Goal: Task Accomplishment & Management: Complete application form

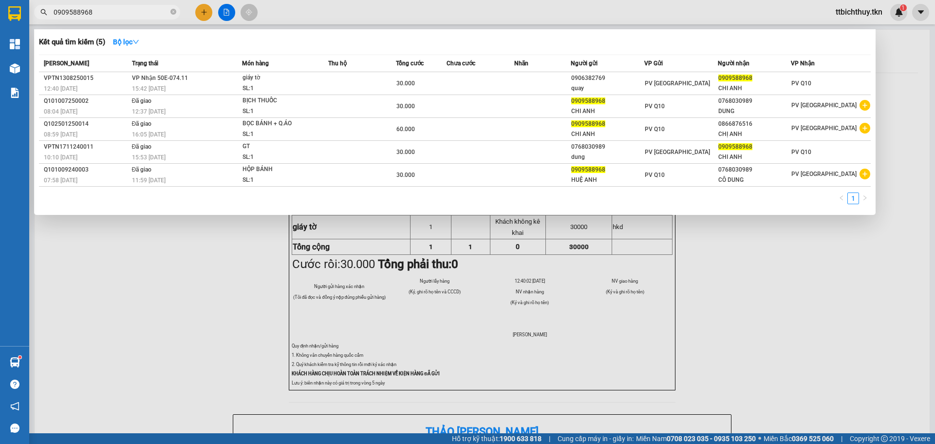
click at [145, 5] on span "0909588968" at bounding box center [107, 12] width 146 height 15
click at [175, 12] on icon "close-circle" at bounding box center [174, 12] width 6 height 6
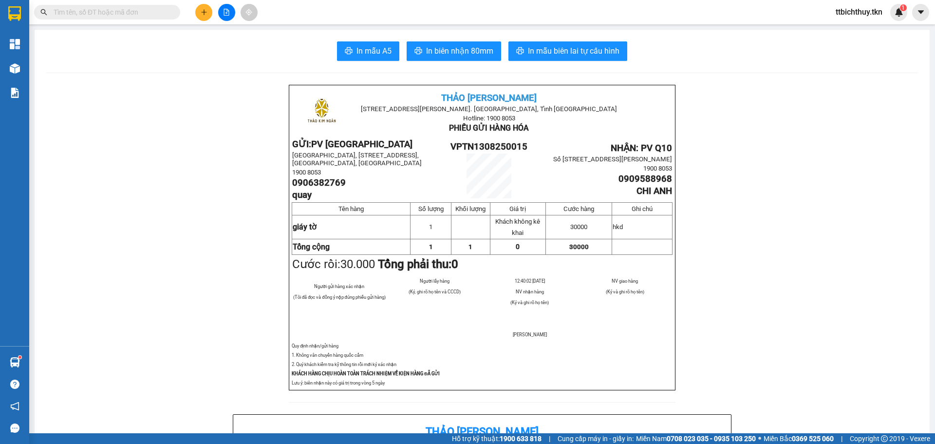
click at [104, 13] on input "text" at bounding box center [111, 12] width 115 height 11
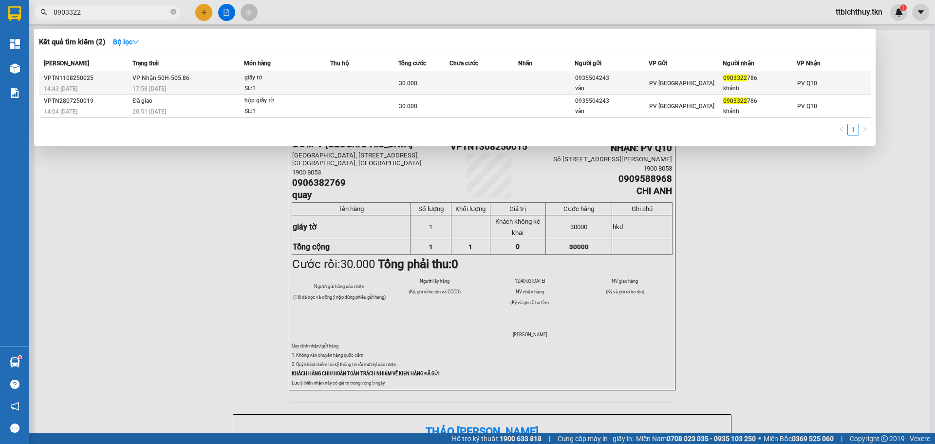
type input "0903322"
click at [319, 82] on span "giấy tờ SL: 1" at bounding box center [288, 83] width 86 height 21
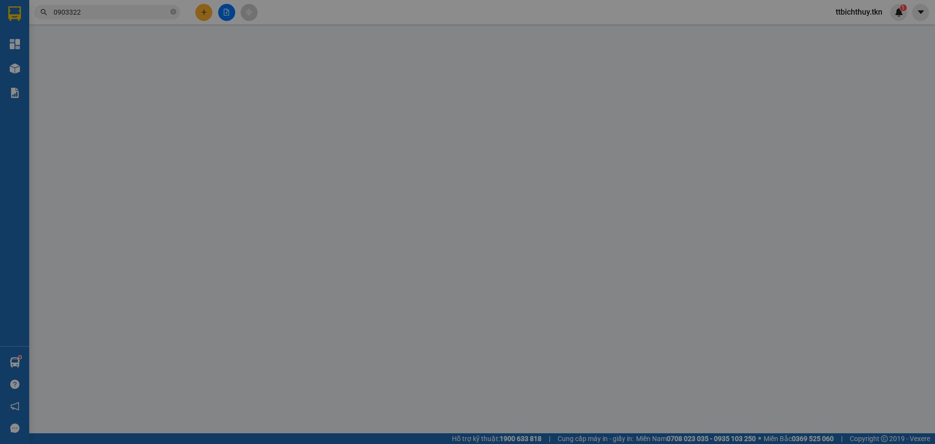
type input "0935504243"
type input "vân"
type input "0903322786"
type input "khánh"
type input "30.000"
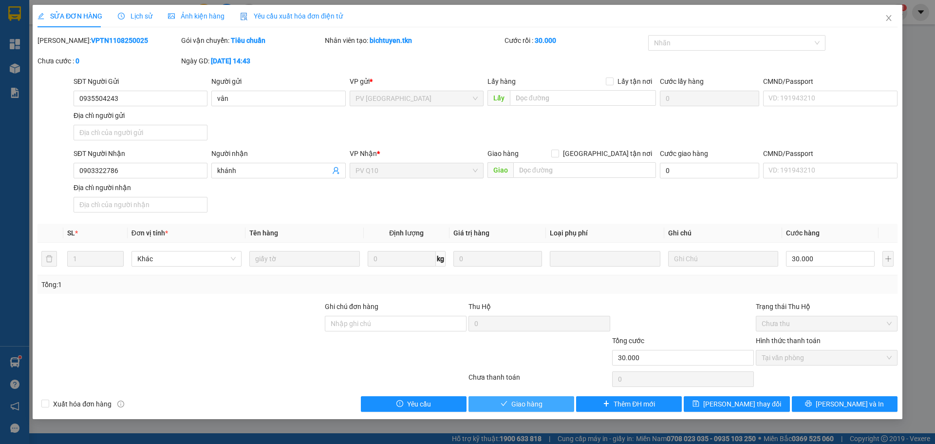
click at [509, 404] on button "Giao hàng" at bounding box center [522, 404] width 106 height 16
